Goal: Submit feedback/report problem

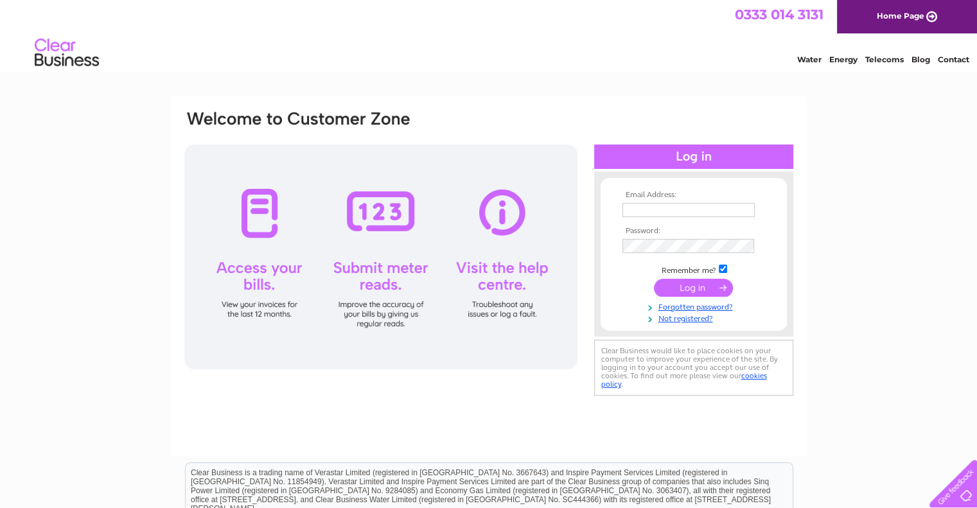
type input "pjlaight@gmail.com"
click at [669, 281] on input "submit" at bounding box center [693, 288] width 79 height 18
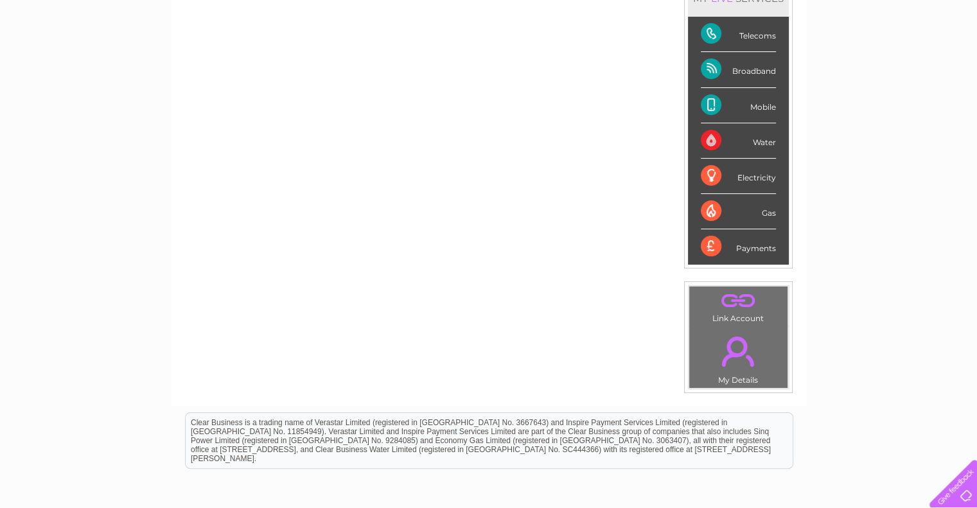
scroll to position [128, 0]
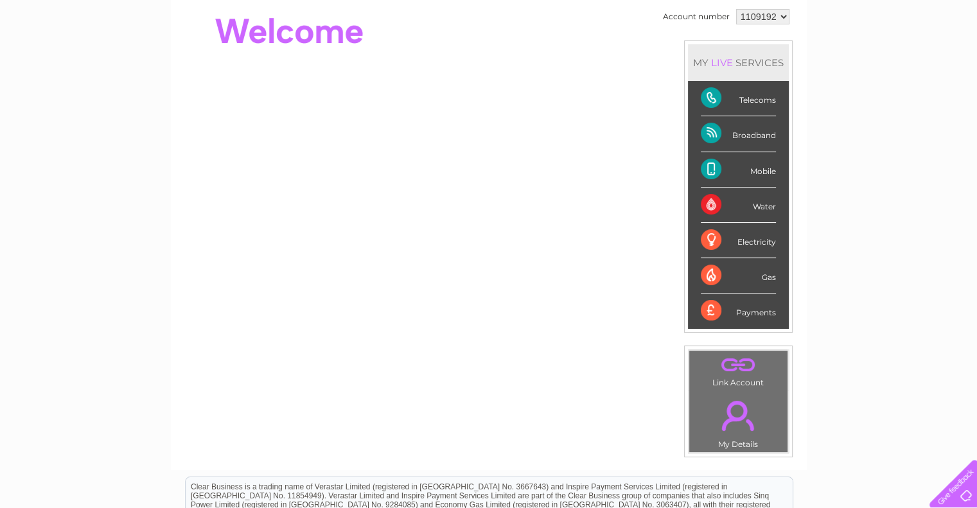
click at [746, 98] on div "Telecoms" at bounding box center [738, 98] width 75 height 35
click at [762, 100] on div "Telecoms" at bounding box center [738, 98] width 75 height 35
click at [706, 94] on div "Telecoms" at bounding box center [738, 98] width 75 height 35
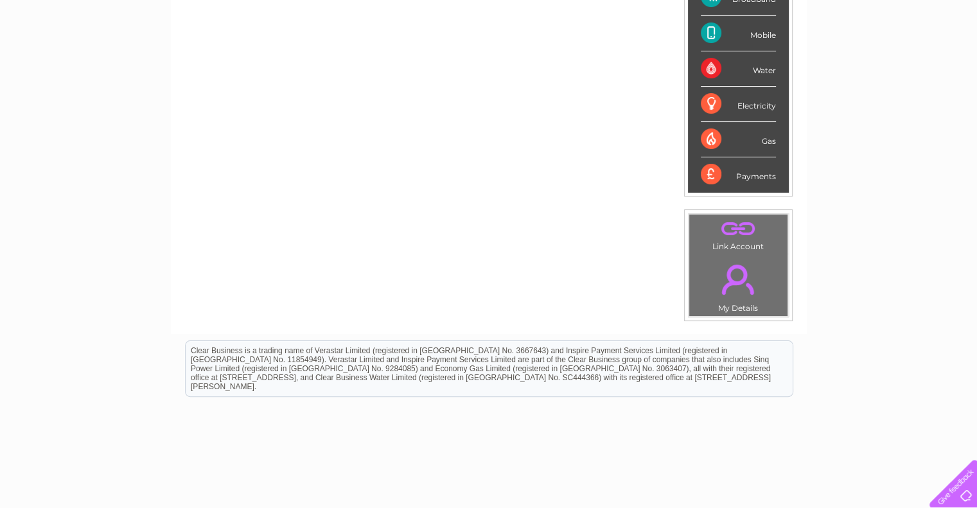
scroll to position [60, 0]
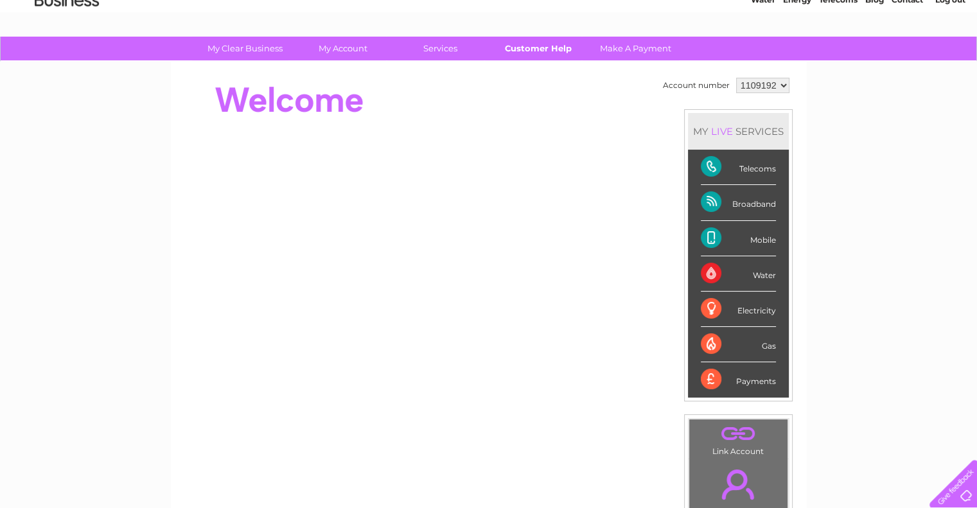
click at [534, 51] on link "Customer Help" at bounding box center [538, 49] width 106 height 24
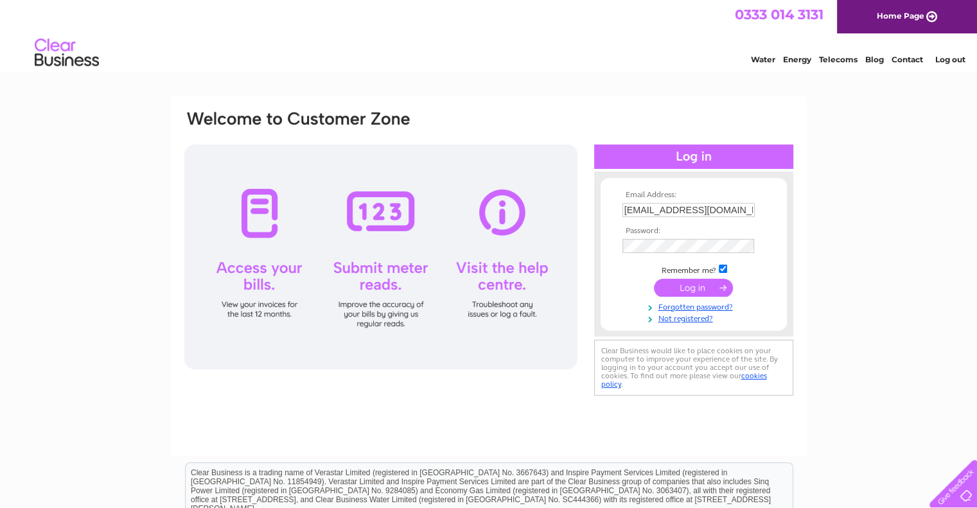
click at [390, 46] on div "Water Energy Telecoms Blog Contact Log out" at bounding box center [488, 54] width 977 height 42
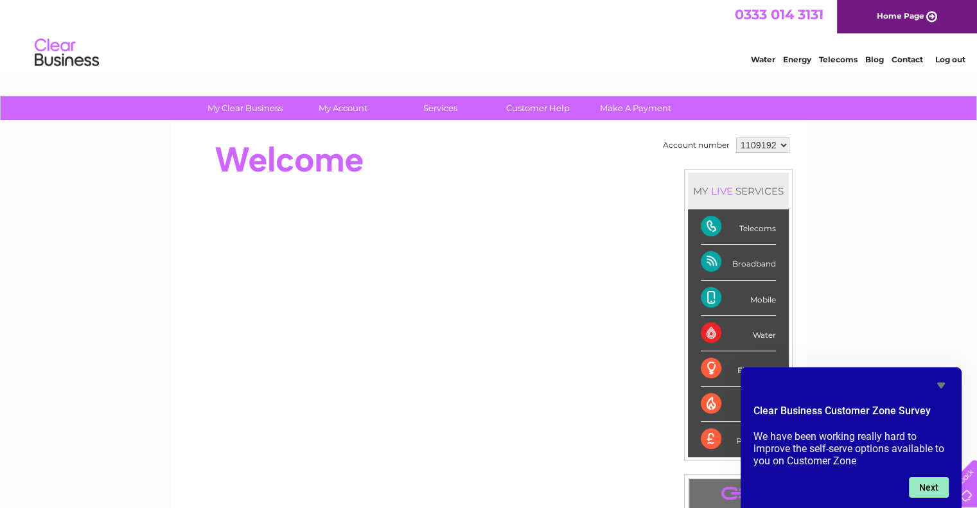
click at [936, 489] on button "Next" at bounding box center [929, 487] width 40 height 21
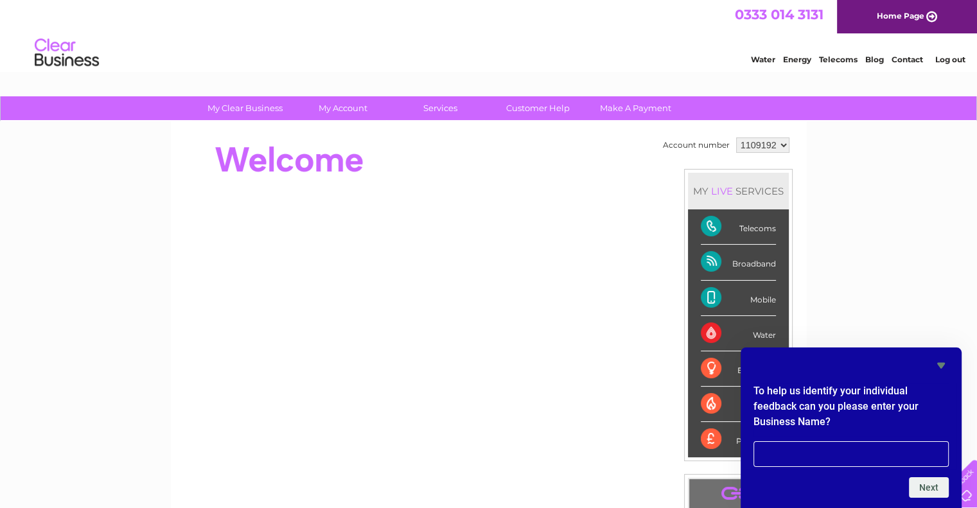
click at [772, 449] on input "text" at bounding box center [850, 454] width 195 height 26
type input "PJ LAIGHT LTD"
click at [934, 495] on button "Next" at bounding box center [929, 487] width 40 height 21
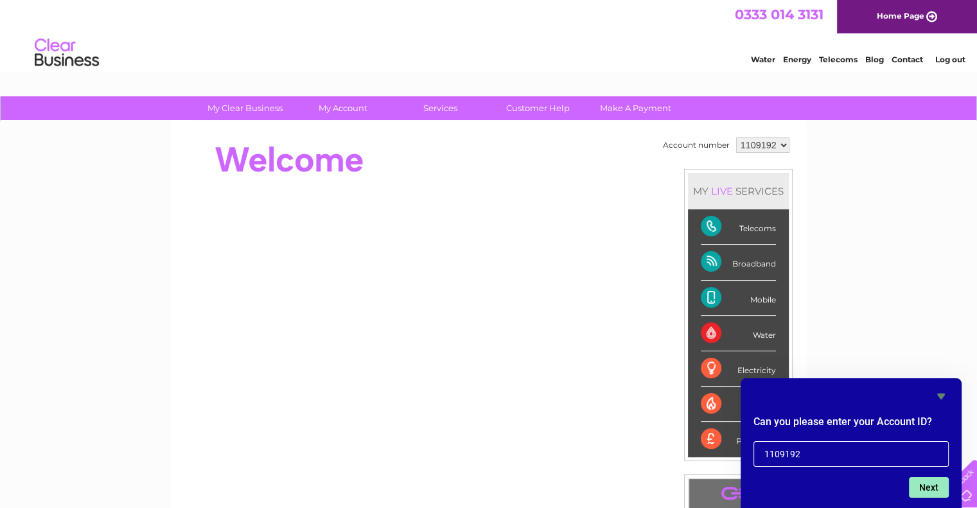
type input "1109192"
click at [938, 485] on button "Next" at bounding box center [929, 487] width 40 height 21
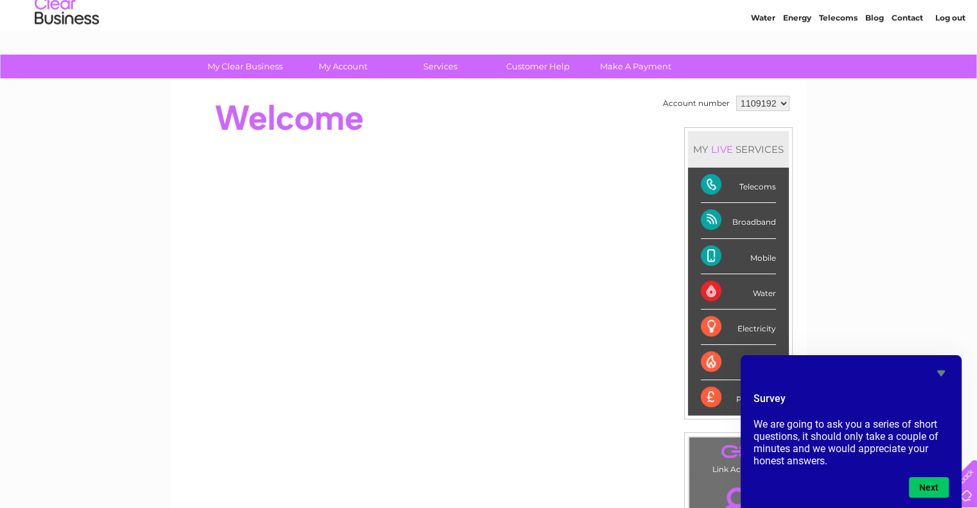
scroll to position [64, 0]
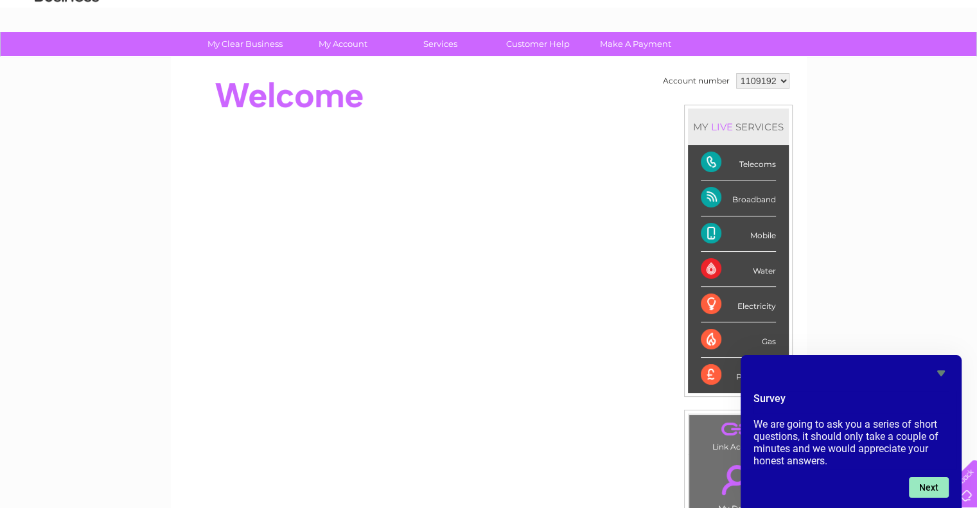
click at [937, 491] on button "Next" at bounding box center [929, 487] width 40 height 21
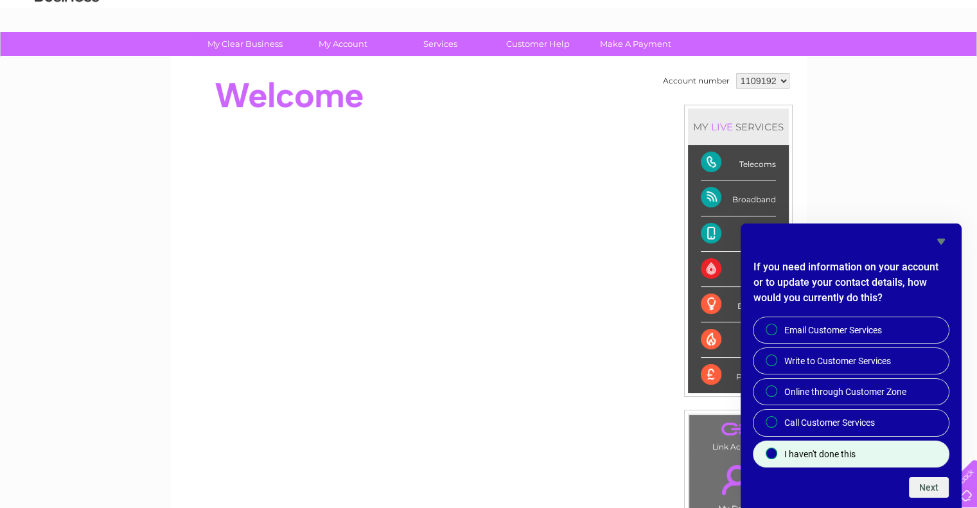
click at [768, 449] on div at bounding box center [771, 453] width 15 height 13
click at [768, 450] on input "I haven't done this" at bounding box center [772, 454] width 8 height 8
radio input "true"
click at [914, 485] on button "Next" at bounding box center [929, 487] width 40 height 21
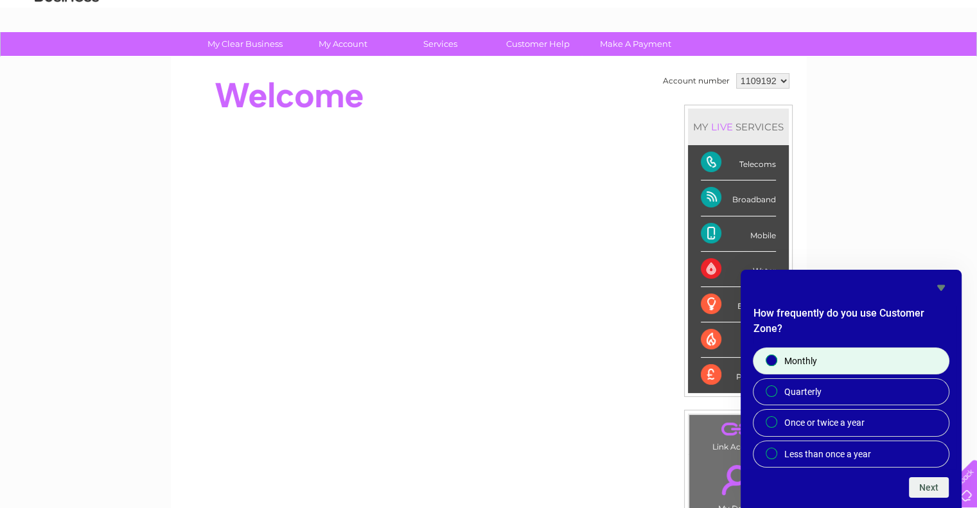
drag, startPoint x: 776, startPoint y: 358, endPoint x: 837, endPoint y: 374, distance: 62.9
click at [776, 359] on input "Monthly" at bounding box center [772, 361] width 8 height 8
radio input "true"
click at [914, 485] on button "Next" at bounding box center [929, 487] width 40 height 21
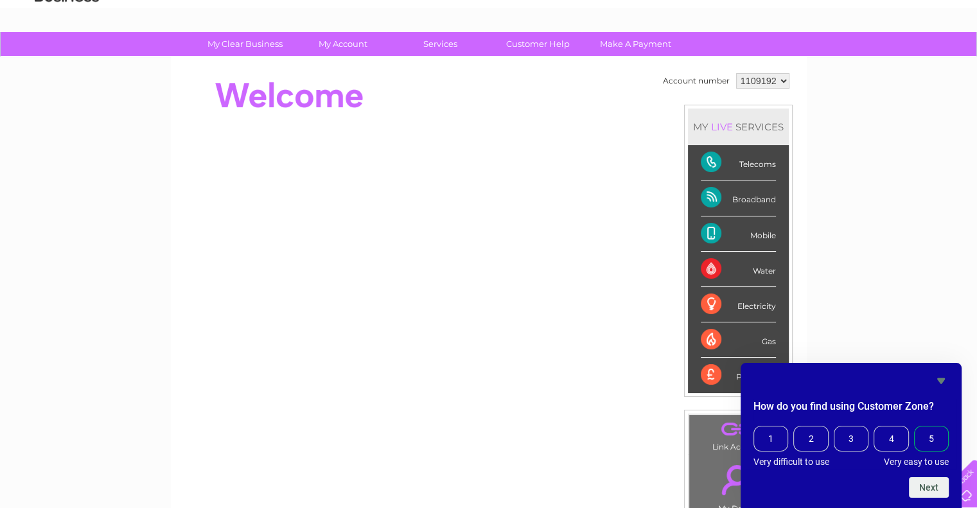
click at [932, 433] on span "5" at bounding box center [931, 439] width 35 height 26
click at [917, 428] on input "5" at bounding box center [917, 428] width 0 height 0
click at [941, 484] on button "Next" at bounding box center [929, 487] width 40 height 21
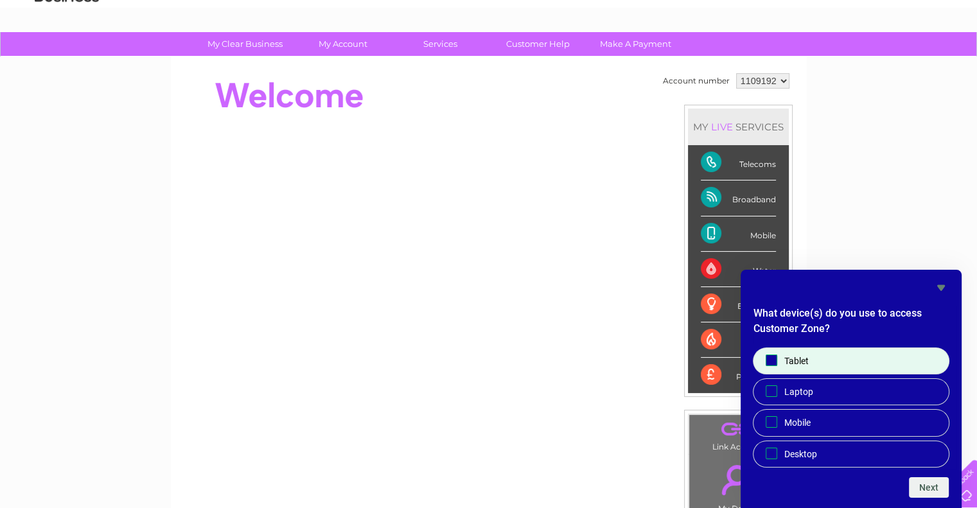
click at [769, 349] on label "Tablet" at bounding box center [850, 361] width 195 height 26
click at [769, 356] on input "Tablet" at bounding box center [771, 360] width 8 height 8
checkbox input "true"
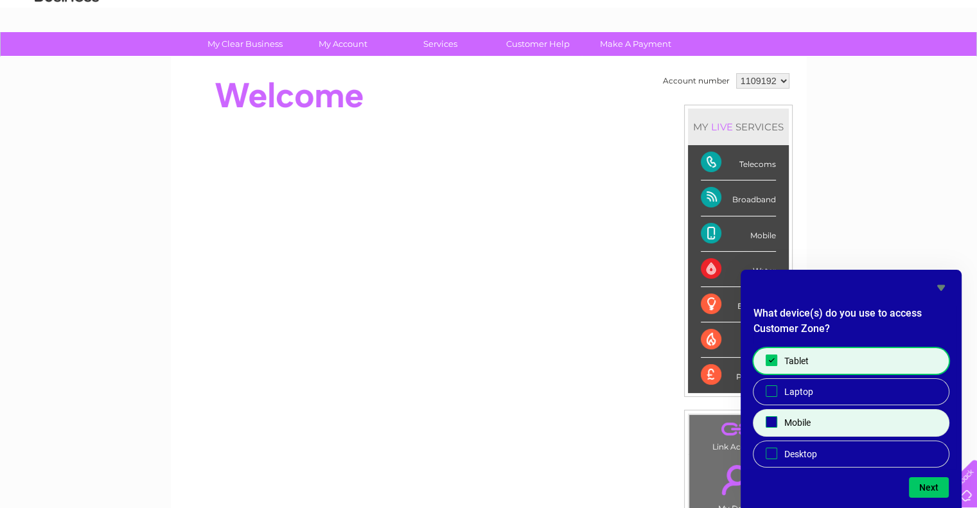
click at [773, 421] on input "Mobile" at bounding box center [771, 422] width 8 height 8
checkbox input "true"
click at [922, 493] on button "Next" at bounding box center [929, 487] width 40 height 21
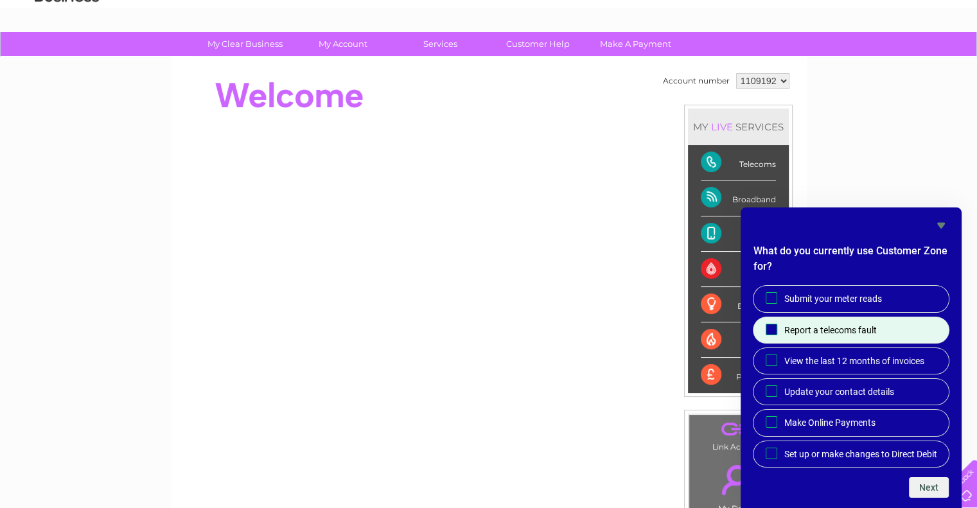
click at [772, 325] on input "Report a telecoms fault" at bounding box center [771, 329] width 8 height 8
checkbox input "true"
click at [937, 485] on button "Next" at bounding box center [929, 487] width 40 height 21
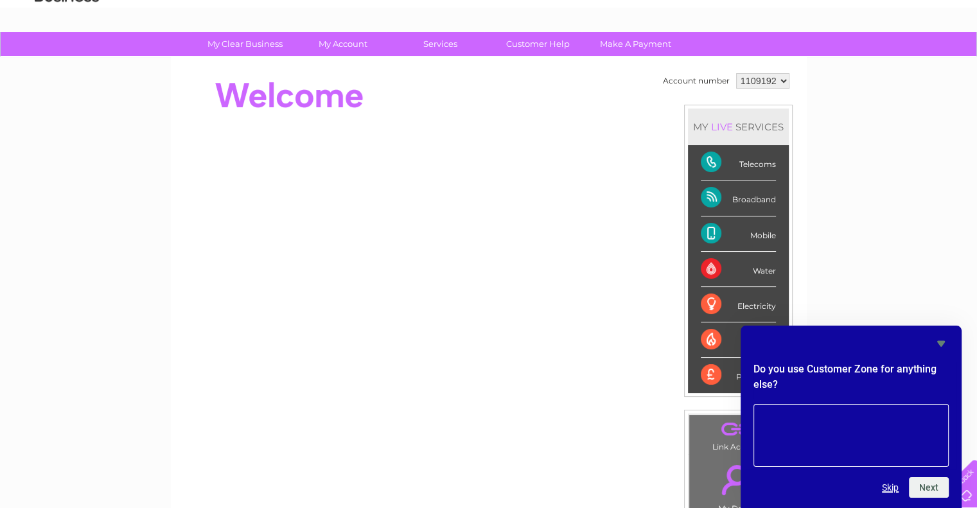
click at [888, 489] on button "Skip" at bounding box center [890, 487] width 17 height 10
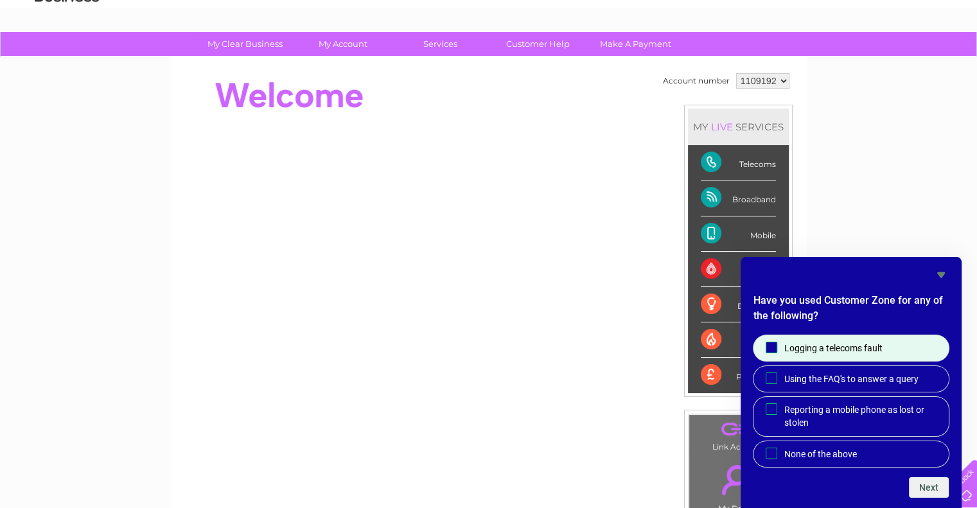
click at [765, 342] on span at bounding box center [771, 348] width 12 height 12
click at [767, 343] on input "Logging a telecoms fault" at bounding box center [771, 347] width 8 height 8
checkbox input "true"
click at [936, 485] on button "Next" at bounding box center [929, 487] width 40 height 21
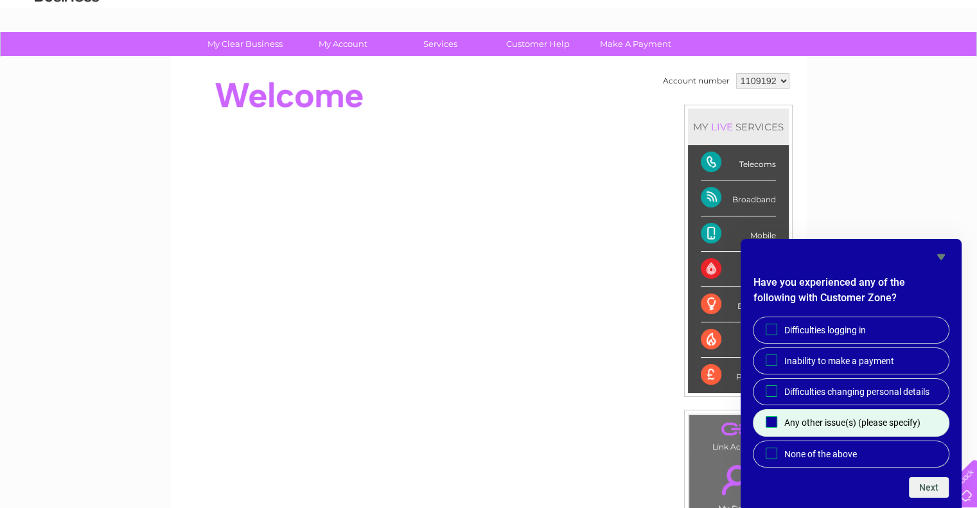
click at [770, 418] on input "Any other issue(s) (please specify)" at bounding box center [771, 422] width 8 height 8
checkbox input "true"
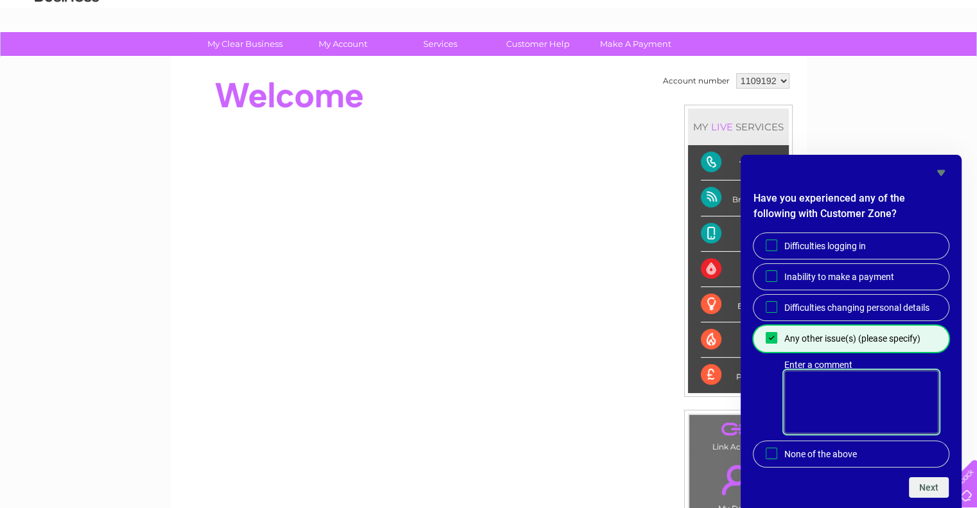
click at [805, 381] on textarea "Enter a comment" at bounding box center [861, 402] width 154 height 63
type textarea "PHONE LINE DOWN"
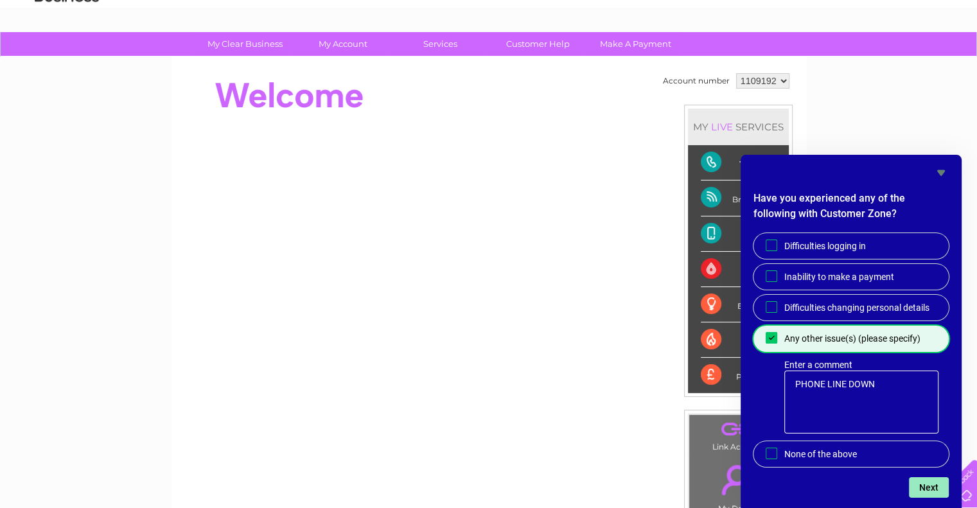
click at [940, 487] on button "Next" at bounding box center [929, 487] width 40 height 21
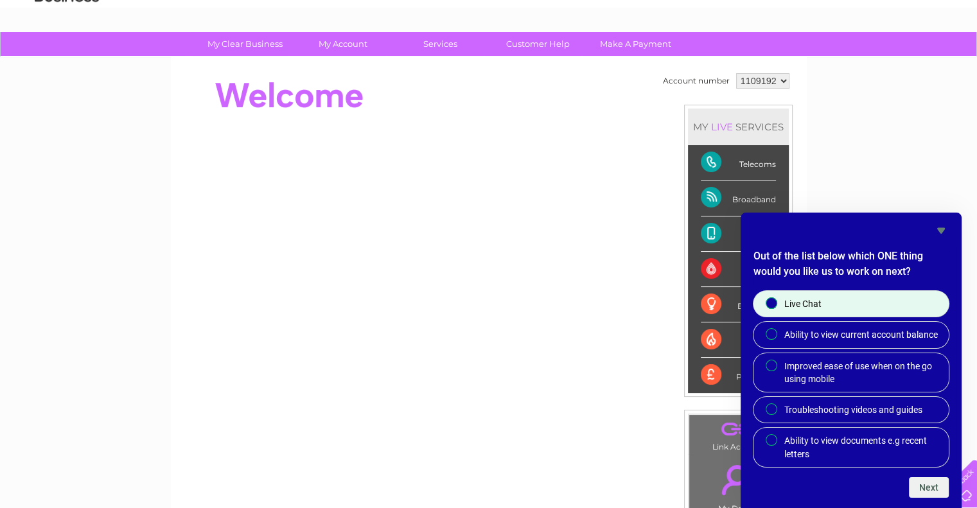
click at [770, 301] on input "Live Chat" at bounding box center [772, 304] width 8 height 8
radio input "true"
click at [935, 487] on button "Next" at bounding box center [929, 487] width 40 height 21
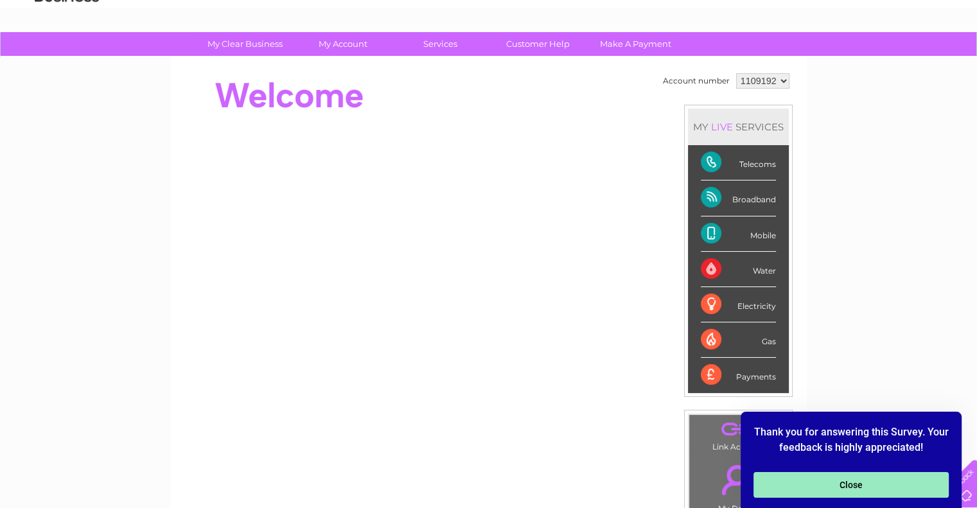
click at [790, 480] on button "Close" at bounding box center [850, 485] width 195 height 26
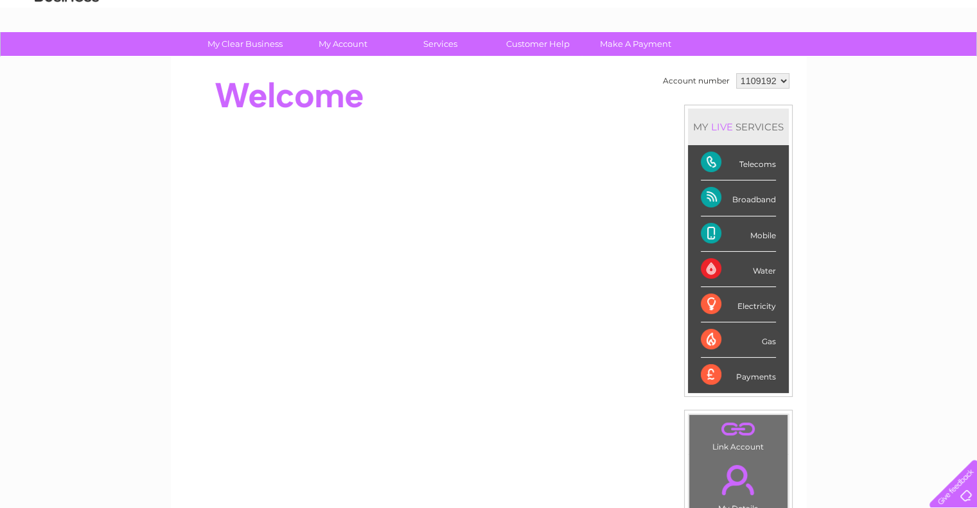
click at [62, 198] on div "My Clear Business Login Details My Details My Preferences Link Account My Accou…" at bounding box center [488, 393] width 977 height 722
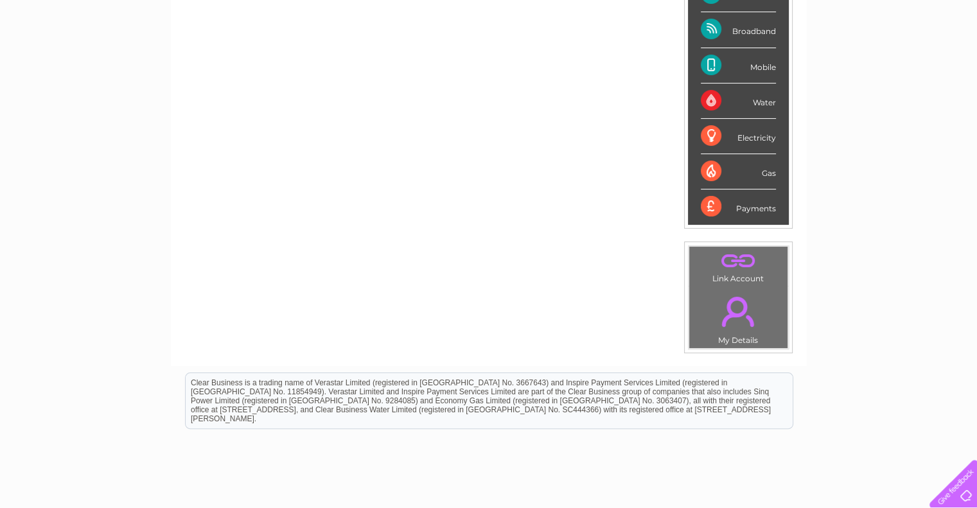
scroll to position [0, 0]
